Goal: Check status: Check status

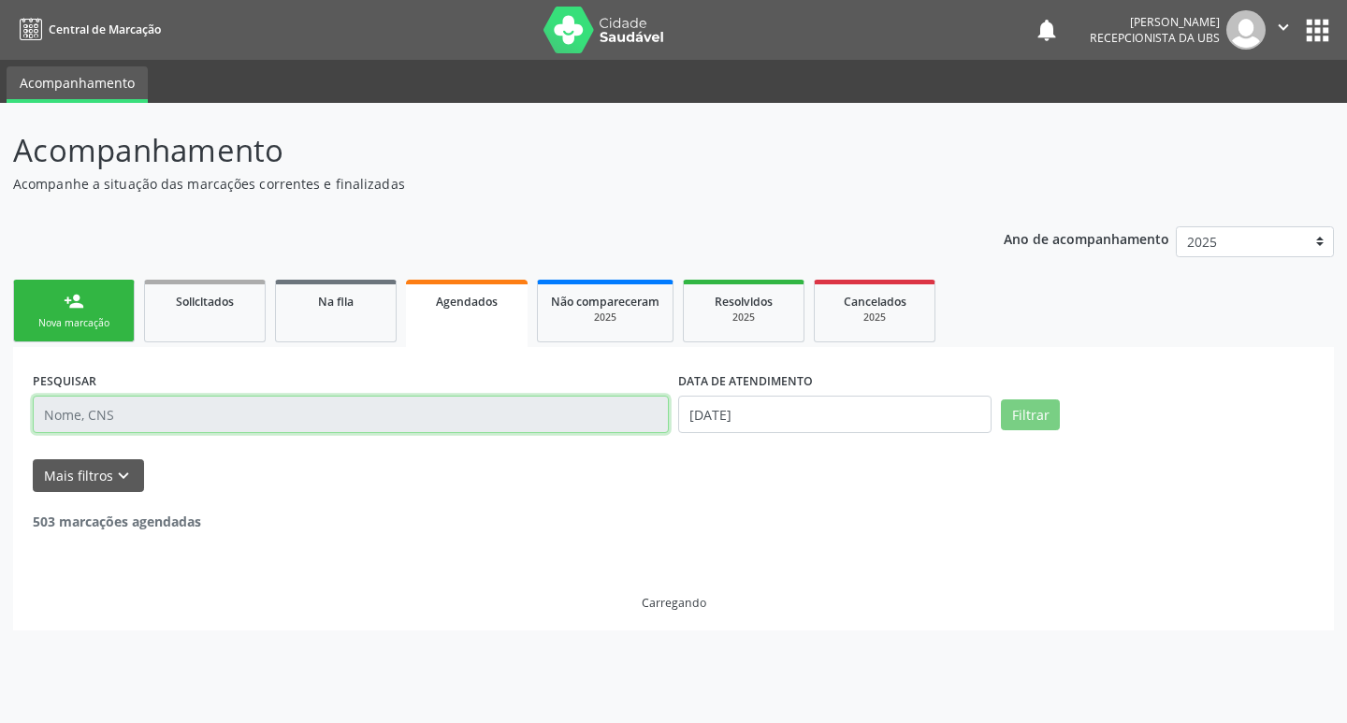
click at [264, 423] on input "text" at bounding box center [351, 414] width 636 height 37
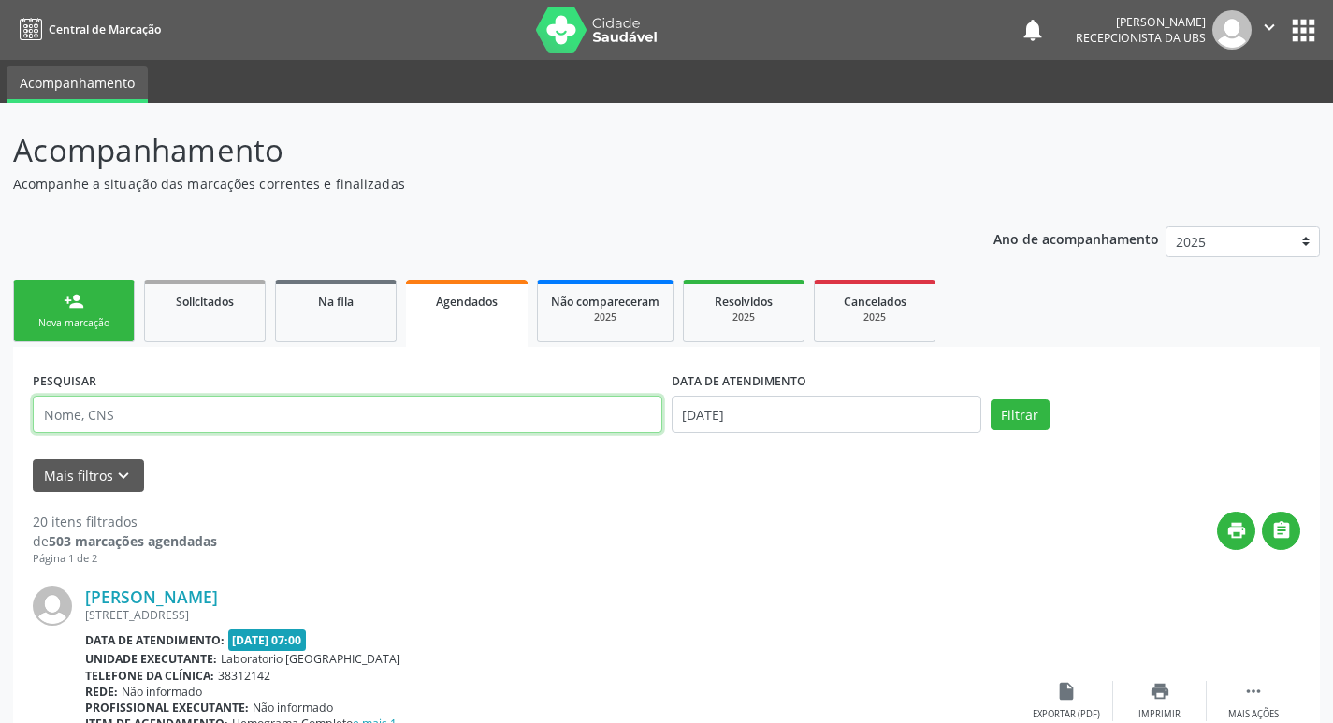
click at [264, 423] on input "text" at bounding box center [348, 414] width 630 height 37
type input "E"
type input "[PERSON_NAME]"
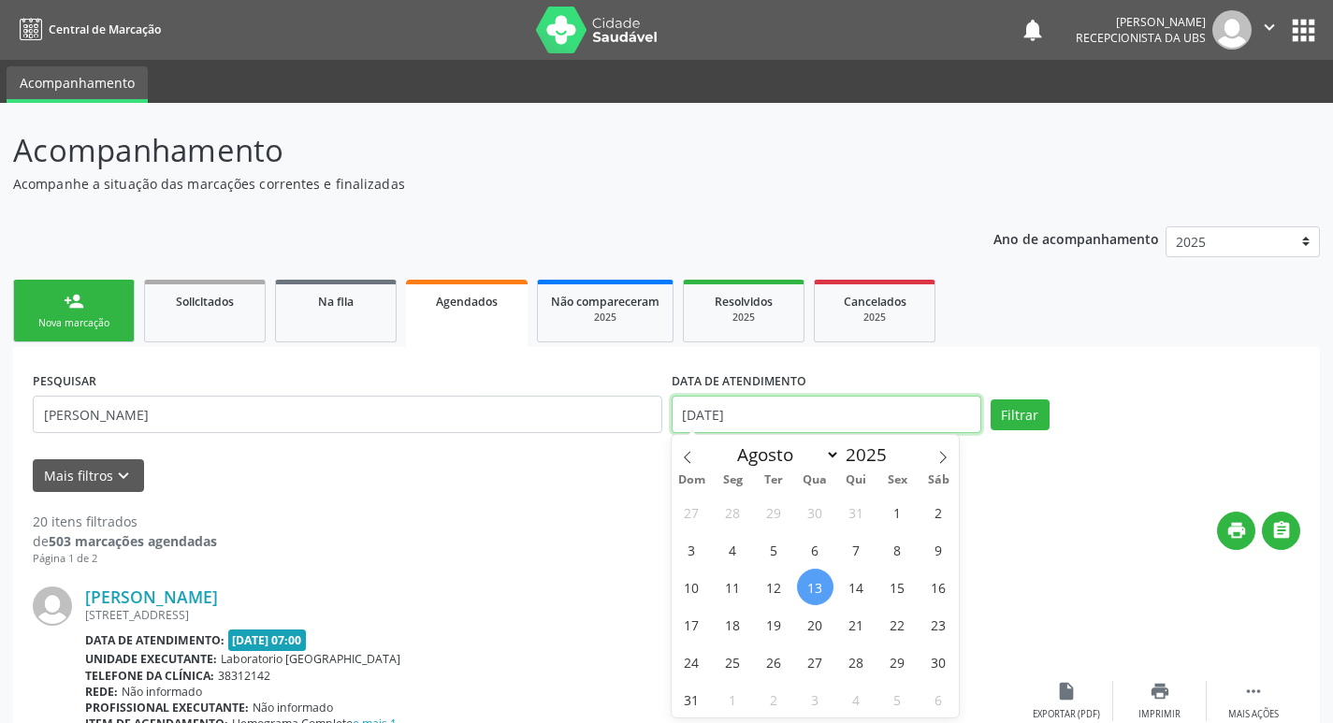
click at [895, 415] on input "[DATE]" at bounding box center [827, 414] width 310 height 37
click at [813, 589] on span "13" at bounding box center [815, 587] width 36 height 36
type input "[DATE]"
click at [858, 586] on span "14" at bounding box center [856, 587] width 36 height 36
click at [858, 587] on div "[PERSON_NAME]" at bounding box center [552, 597] width 934 height 21
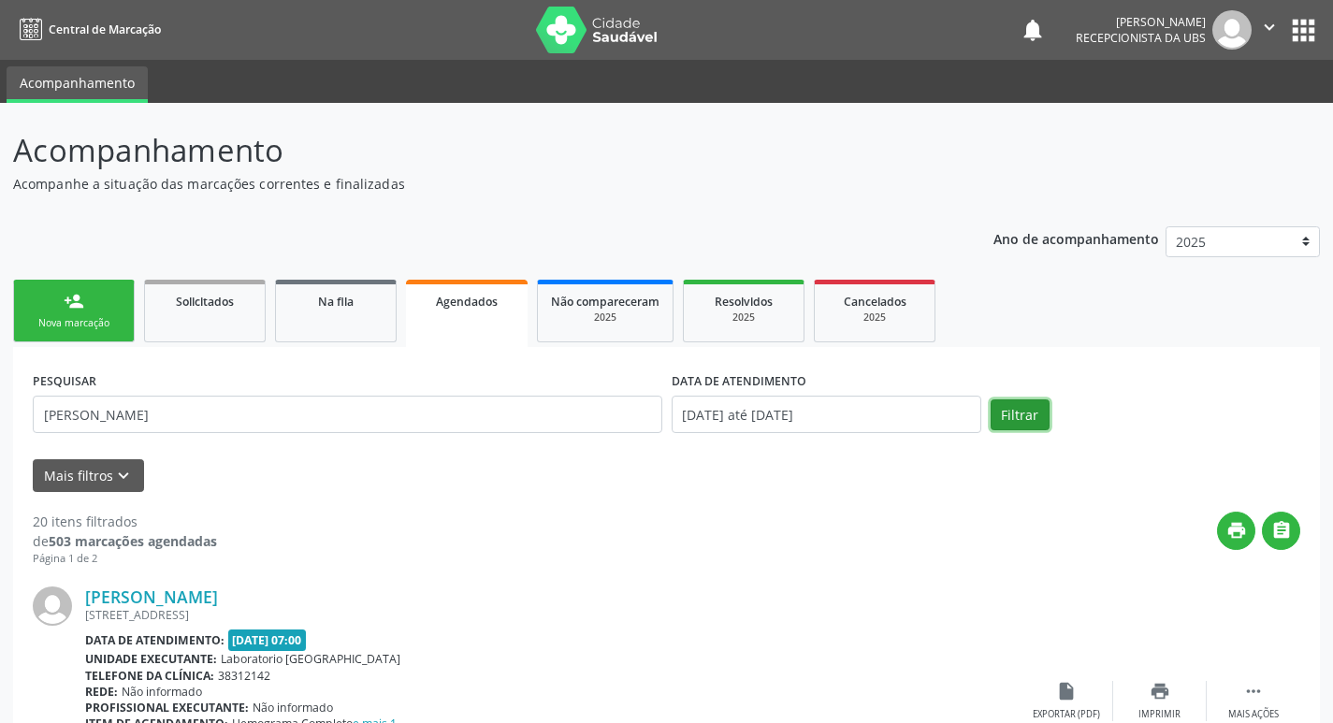
click at [1016, 418] on button "Filtrar" at bounding box center [1020, 415] width 59 height 32
click at [1151, 694] on icon "print" at bounding box center [1160, 691] width 21 height 21
